Goal: Task Accomplishment & Management: Manage account settings

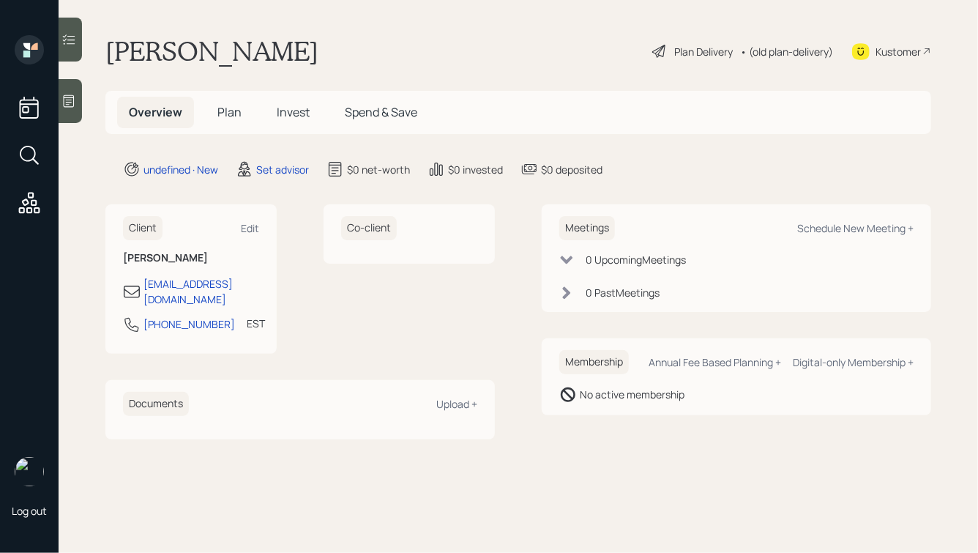
click at [72, 91] on div at bounding box center [70, 101] width 23 height 44
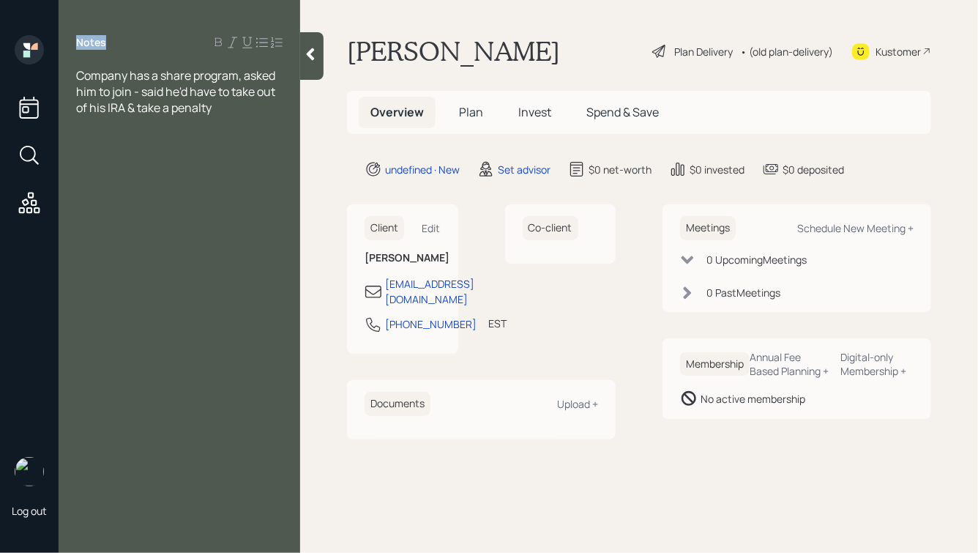
drag, startPoint x: 76, startPoint y: 40, endPoint x: 168, endPoint y: 89, distance: 104.4
click at [168, 89] on div "Notes Company has a share program, asked him to join - said he'd have to take o…" at bounding box center [179, 285] width 241 height 500
click at [214, 106] on div "Company has a share program, asked him to join - said he'd have to take out of …" at bounding box center [179, 91] width 206 height 48
drag, startPoint x: 241, startPoint y: 111, endPoint x: 102, endPoint y: 77, distance: 143.1
click at [103, 78] on div "Company has a share program, asked him to join - said he'd have to take out of …" at bounding box center [179, 91] width 206 height 48
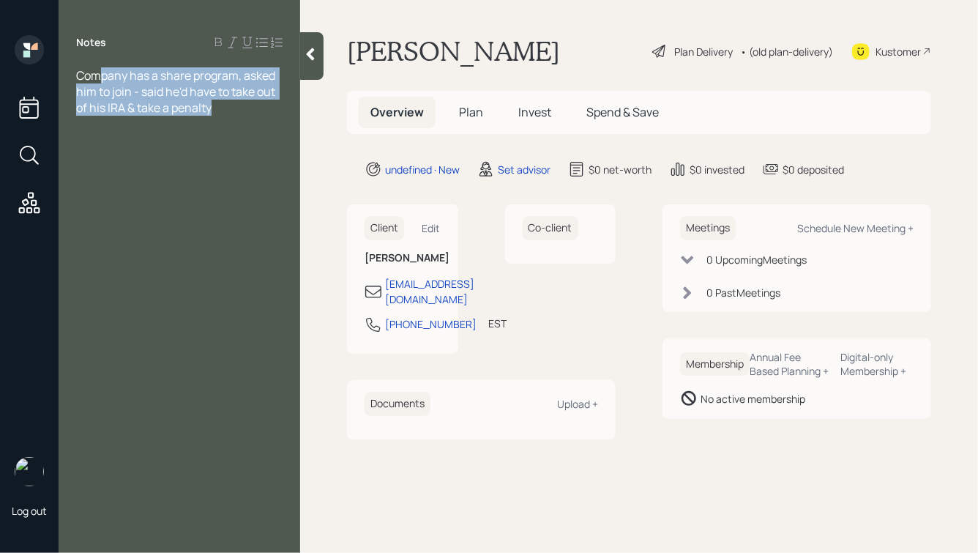
click at [219, 109] on div "Company has a share program, asked him to join - said he'd have to take out of …" at bounding box center [179, 91] width 206 height 48
drag, startPoint x: 236, startPoint y: 105, endPoint x: 114, endPoint y: 78, distance: 124.6
click at [118, 80] on div "Company has a share program, asked him to join - said he'd have to take out of …" at bounding box center [179, 91] width 206 height 48
click at [114, 78] on span "Company has a share program, asked him to join - said he'd have to take out of …" at bounding box center [176, 91] width 201 height 48
drag, startPoint x: 79, startPoint y: 77, endPoint x: 220, endPoint y: 125, distance: 149.3
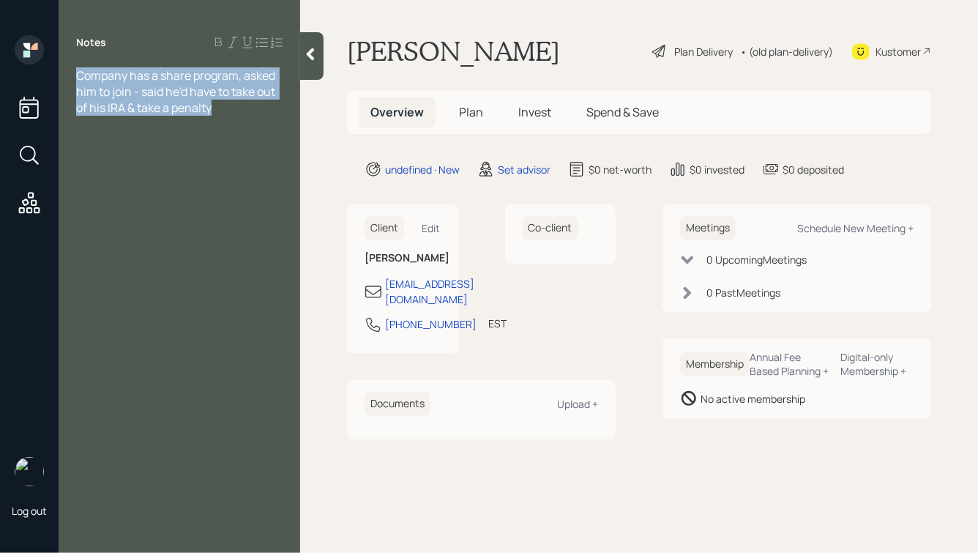
click at [220, 125] on div "Notes Company has a share program, asked him to join - said he'd have to take o…" at bounding box center [179, 285] width 241 height 500
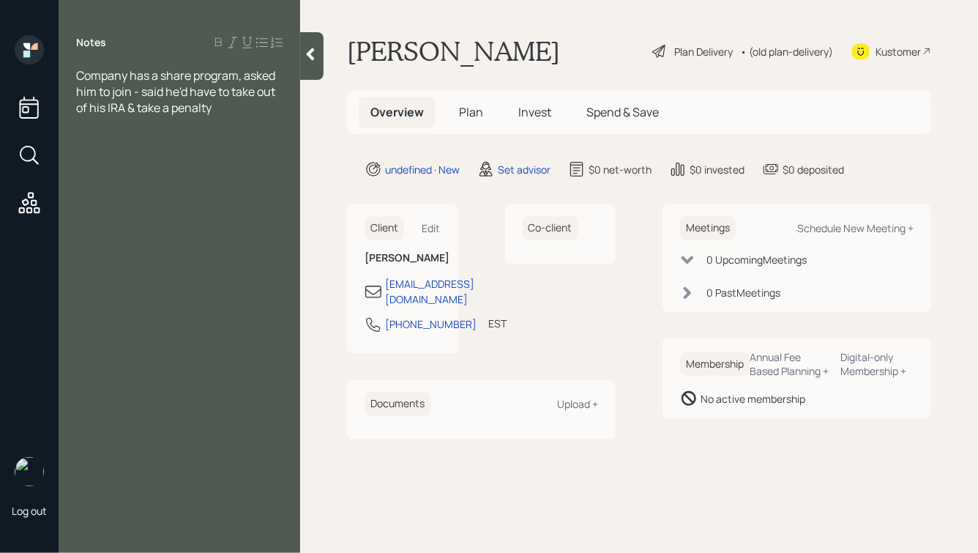
click at [220, 125] on div "Notes Company has a share program, asked him to join - said he'd have to take o…" at bounding box center [179, 285] width 241 height 500
drag, startPoint x: 225, startPoint y: 111, endPoint x: 116, endPoint y: 80, distance: 113.3
click at [116, 82] on div "Company has a share program, asked him to join - said he'd have to take out of …" at bounding box center [179, 91] width 206 height 48
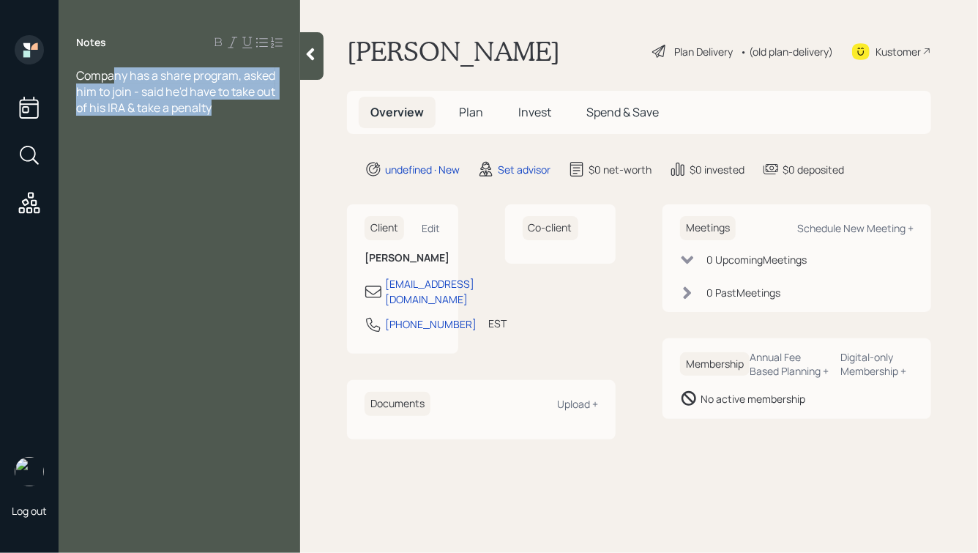
click at [116, 80] on span "Company has a share program, asked him to join - said he'd have to take out of …" at bounding box center [176, 91] width 201 height 48
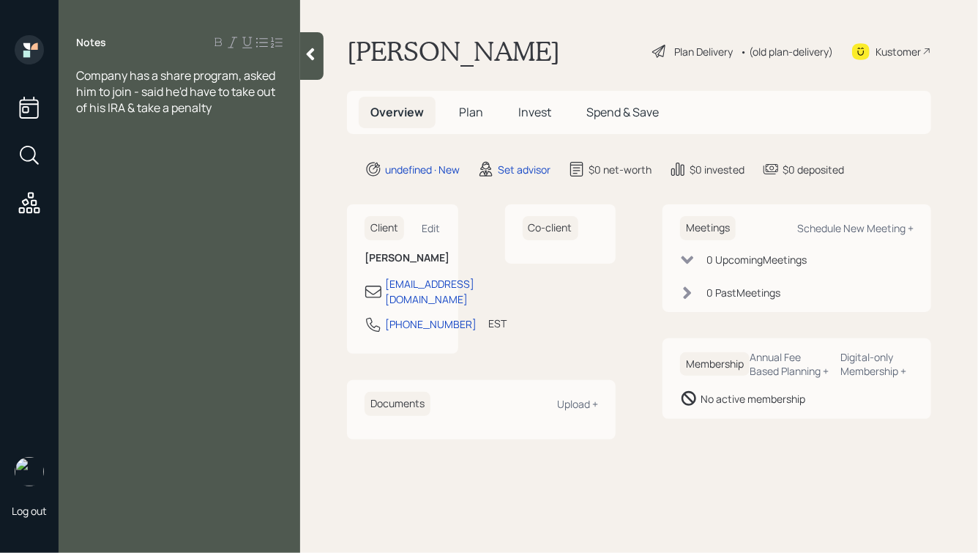
click at [233, 113] on div "Company has a share program, asked him to join - said he'd have to take out of …" at bounding box center [179, 91] width 206 height 48
click at [128, 136] on span "Has some CC debt" at bounding box center [124, 140] width 97 height 16
click at [168, 141] on div "Has CC debt" at bounding box center [179, 140] width 206 height 16
click at [231, 111] on div "Company has a share program, asked him to join - said he'd have to take out of …" at bounding box center [179, 91] width 206 height 48
click at [77, 75] on span "Company has a share program, asked him to join - said he'd have to take out of …" at bounding box center [176, 99] width 201 height 64
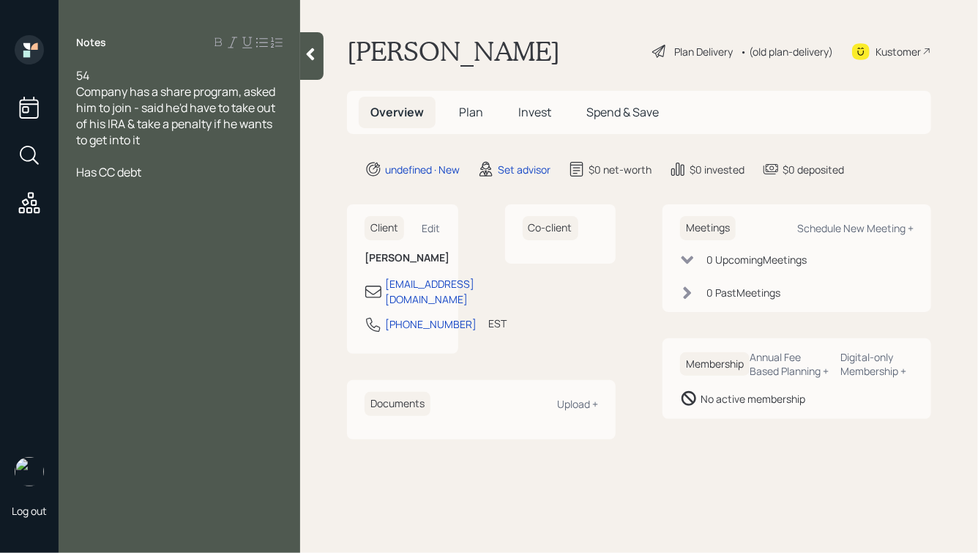
click at [162, 139] on div "Company has a share program, asked him to join - said he'd have to take out of …" at bounding box center [179, 115] width 206 height 64
click at [188, 173] on div "Has CC debt" at bounding box center [179, 172] width 206 height 16
